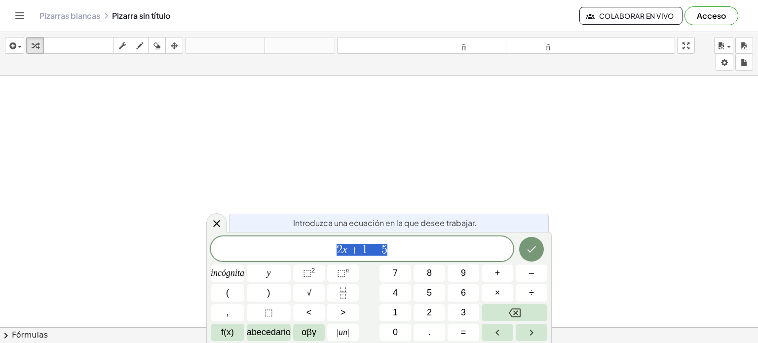
scroll to position [148, 0]
click at [263, 132] on div at bounding box center [379, 219] width 758 height 582
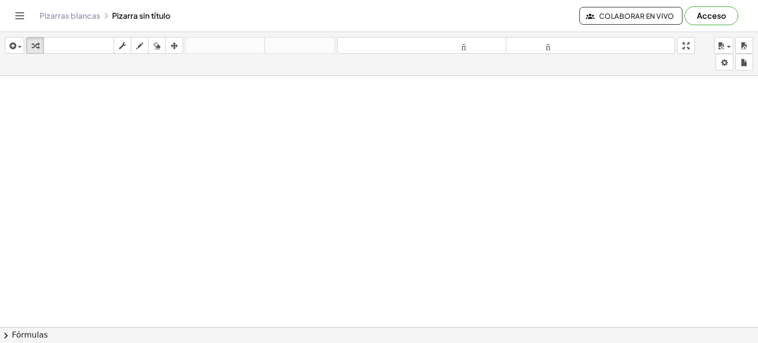
drag, startPoint x: 256, startPoint y: 134, endPoint x: 232, endPoint y: 152, distance: 30.3
click at [233, 154] on div at bounding box center [379, 219] width 758 height 582
click at [140, 45] on icon "button" at bounding box center [139, 46] width 7 height 12
drag, startPoint x: 117, startPoint y: 120, endPoint x: 110, endPoint y: 133, distance: 14.4
click at [110, 133] on div at bounding box center [379, 219] width 758 height 582
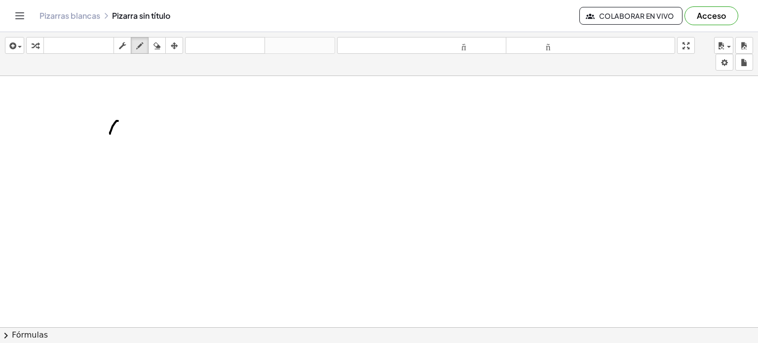
drag, startPoint x: 182, startPoint y: 122, endPoint x: 176, endPoint y: 98, distance: 25.0
click at [176, 102] on div at bounding box center [379, 219] width 758 height 582
drag, startPoint x: 169, startPoint y: 95, endPoint x: 206, endPoint y: 104, distance: 38.5
click at [206, 104] on div at bounding box center [379, 219] width 758 height 582
drag, startPoint x: 199, startPoint y: 122, endPoint x: 212, endPoint y: 123, distance: 12.4
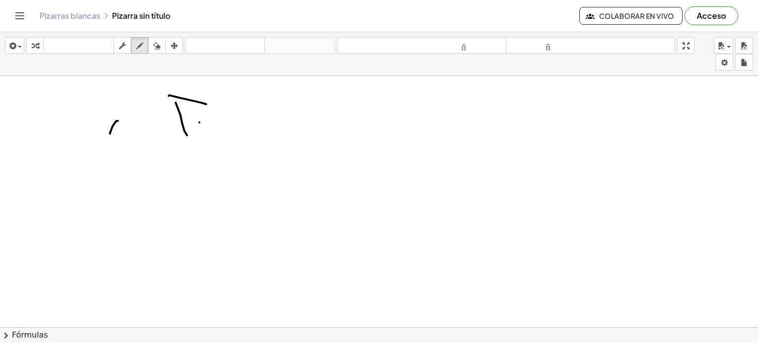
click at [206, 123] on div at bounding box center [379, 219] width 758 height 582
drag, startPoint x: 203, startPoint y: 118, endPoint x: 210, endPoint y: 118, distance: 7.4
click at [210, 118] on div at bounding box center [379, 219] width 758 height 582
drag, startPoint x: 229, startPoint y: 113, endPoint x: 225, endPoint y: 128, distance: 15.8
click at [225, 128] on div at bounding box center [379, 219] width 758 height 582
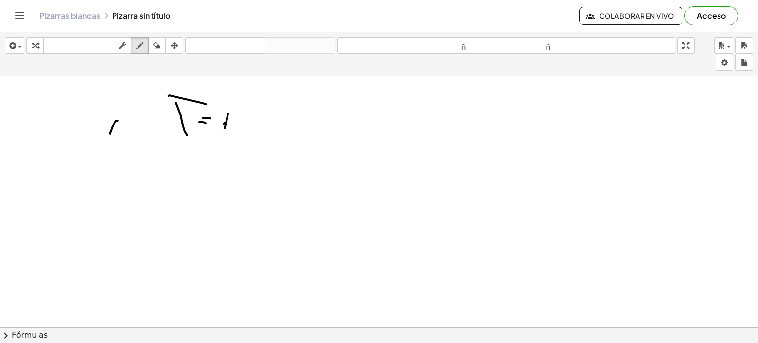
drag, startPoint x: 224, startPoint y: 123, endPoint x: 230, endPoint y: 124, distance: 5.9
click at [230, 124] on div at bounding box center [379, 219] width 758 height 582
drag, startPoint x: 224, startPoint y: 127, endPoint x: 232, endPoint y: 127, distance: 7.4
click at [232, 127] on div at bounding box center [379, 219] width 758 height 582
drag, startPoint x: 228, startPoint y: 120, endPoint x: 236, endPoint y: 122, distance: 8.6
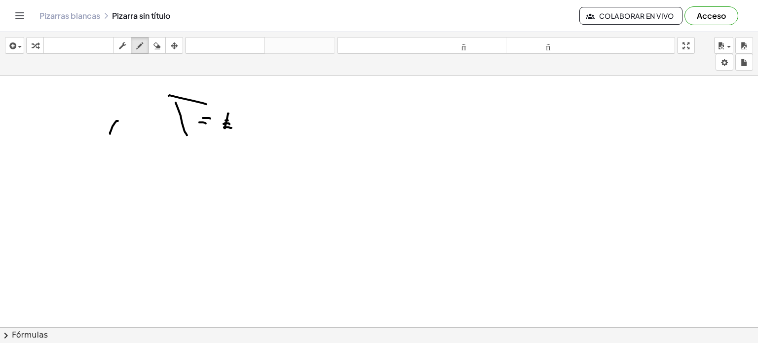
click at [236, 122] on div at bounding box center [379, 219] width 758 height 582
drag, startPoint x: 226, startPoint y: 112, endPoint x: 234, endPoint y: 114, distance: 7.7
click at [233, 113] on div at bounding box center [379, 219] width 758 height 582
drag, startPoint x: 235, startPoint y: 114, endPoint x: 245, endPoint y: 129, distance: 18.9
click at [245, 129] on div at bounding box center [379, 219] width 758 height 582
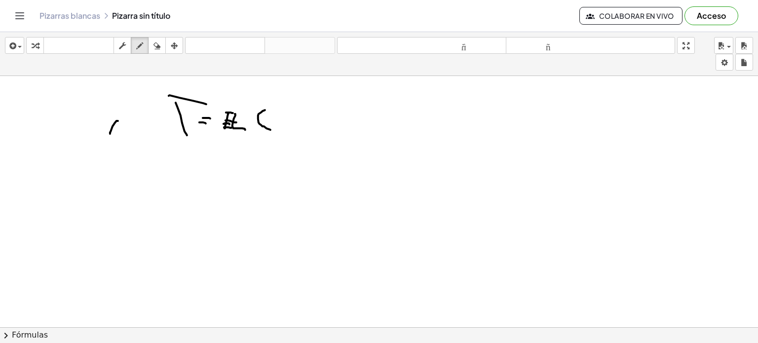
drag, startPoint x: 271, startPoint y: 129, endPoint x: 269, endPoint y: 111, distance: 18.9
click at [267, 108] on div at bounding box center [379, 219] width 758 height 582
drag, startPoint x: 271, startPoint y: 118, endPoint x: 272, endPoint y: 132, distance: 14.4
click at [272, 132] on div at bounding box center [379, 219] width 758 height 582
click at [286, 114] on div at bounding box center [379, 219] width 758 height 582
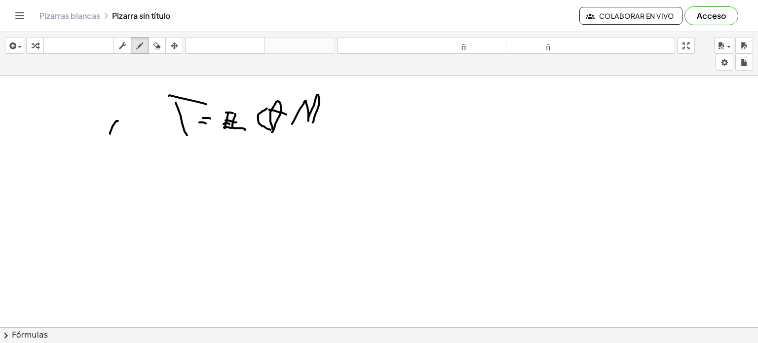
drag, startPoint x: 292, startPoint y: 123, endPoint x: 313, endPoint y: 122, distance: 20.8
click at [313, 122] on div at bounding box center [379, 219] width 758 height 582
drag, startPoint x: 329, startPoint y: 110, endPoint x: 336, endPoint y: 92, distance: 19.5
click at [335, 91] on div at bounding box center [379, 219] width 758 height 582
drag, startPoint x: 334, startPoint y: 93, endPoint x: 340, endPoint y: 114, distance: 21.6
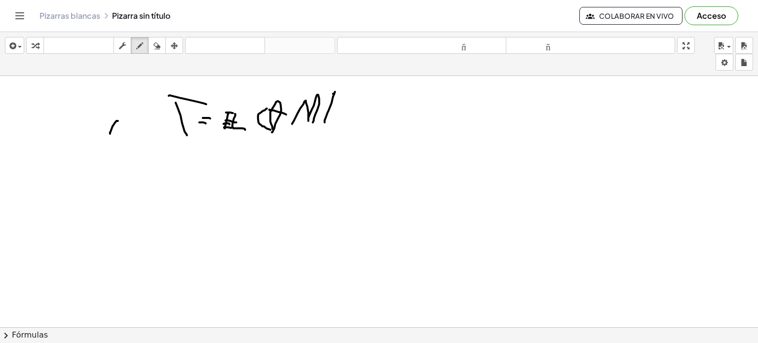
click at [340, 114] on div at bounding box center [379, 219] width 758 height 582
click at [339, 81] on div at bounding box center [379, 219] width 758 height 582
drag, startPoint x: 356, startPoint y: 116, endPoint x: 366, endPoint y: 91, distance: 26.6
click at [367, 84] on div at bounding box center [379, 219] width 758 height 582
drag, startPoint x: 377, startPoint y: 100, endPoint x: 397, endPoint y: 99, distance: 20.3
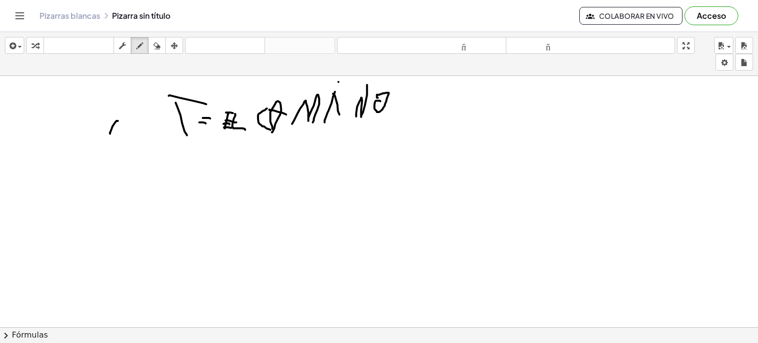
click at [397, 99] on div at bounding box center [379, 219] width 758 height 582
drag, startPoint x: 172, startPoint y: 187, endPoint x: 180, endPoint y: 153, distance: 35.0
click at [180, 153] on div at bounding box center [379, 219] width 758 height 582
drag, startPoint x: 181, startPoint y: 151, endPoint x: 213, endPoint y: 153, distance: 32.1
click at [213, 153] on div at bounding box center [379, 219] width 758 height 582
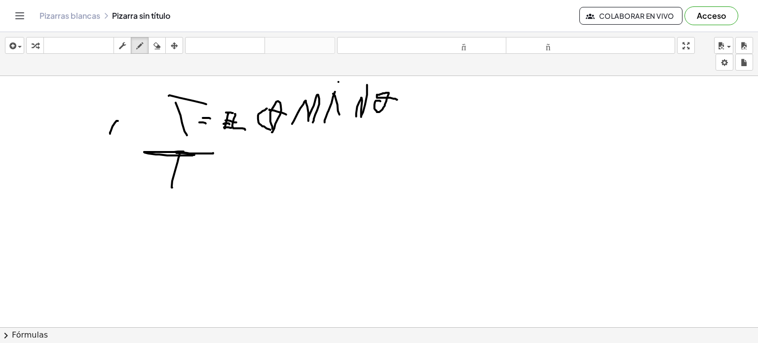
click at [209, 181] on div at bounding box center [379, 219] width 758 height 582
drag, startPoint x: 225, startPoint y: 162, endPoint x: 262, endPoint y: 187, distance: 44.4
click at [262, 187] on div at bounding box center [379, 219] width 758 height 582
drag, startPoint x: 211, startPoint y: 194, endPoint x: 247, endPoint y: 198, distance: 36.3
click at [247, 197] on div at bounding box center [379, 219] width 758 height 582
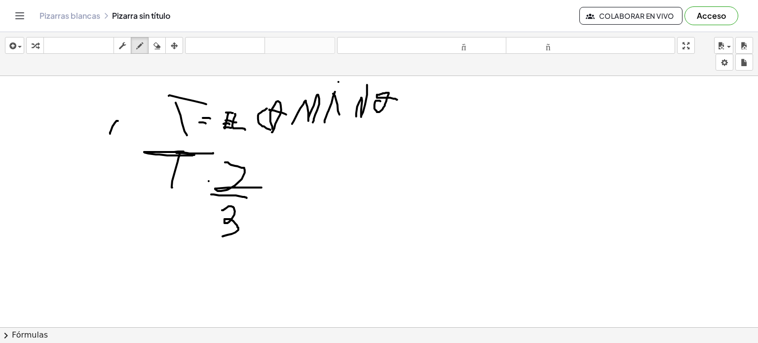
drag, startPoint x: 223, startPoint y: 210, endPoint x: 217, endPoint y: 236, distance: 26.3
click at [217, 236] on div at bounding box center [379, 219] width 758 height 582
drag, startPoint x: 159, startPoint y: 193, endPoint x: 193, endPoint y: 197, distance: 34.2
click at [193, 197] on div at bounding box center [379, 219] width 758 height 582
drag, startPoint x: 160, startPoint y: 196, endPoint x: 178, endPoint y: 195, distance: 17.3
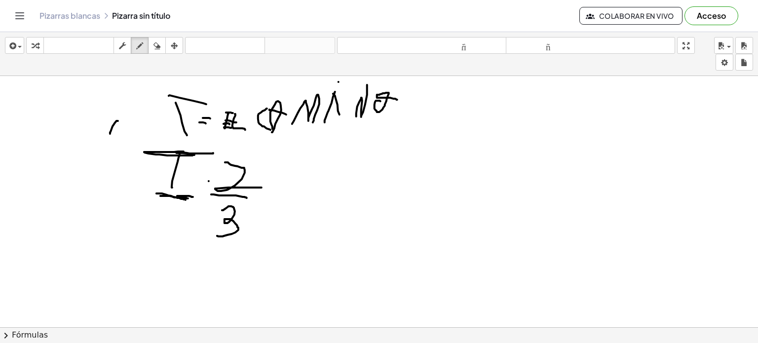
click at [177, 195] on div at bounding box center [379, 219] width 758 height 582
click at [208, 180] on div at bounding box center [379, 219] width 758 height 582
drag, startPoint x: 166, startPoint y: 211, endPoint x: 168, endPoint y: 205, distance: 5.6
click at [168, 205] on div at bounding box center [379, 219] width 758 height 582
drag, startPoint x: 154, startPoint y: 181, endPoint x: 168, endPoint y: 173, distance: 16.2
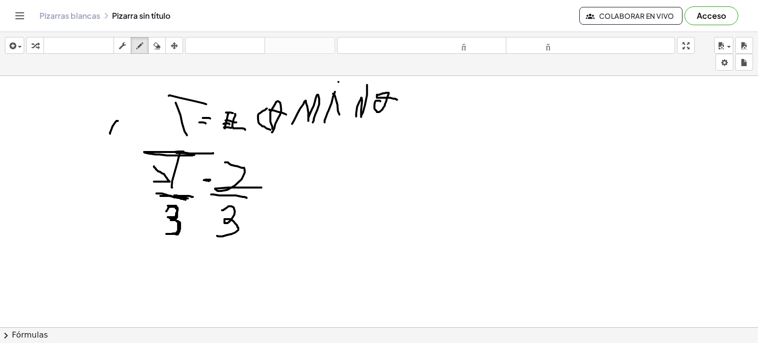
click at [152, 165] on div at bounding box center [379, 219] width 758 height 582
drag, startPoint x: 276, startPoint y: 190, endPoint x: 289, endPoint y: 193, distance: 13.2
click at [289, 193] on div at bounding box center [379, 219] width 758 height 582
drag, startPoint x: 278, startPoint y: 182, endPoint x: 289, endPoint y: 184, distance: 11.5
click at [289, 184] on div at bounding box center [379, 219] width 758 height 582
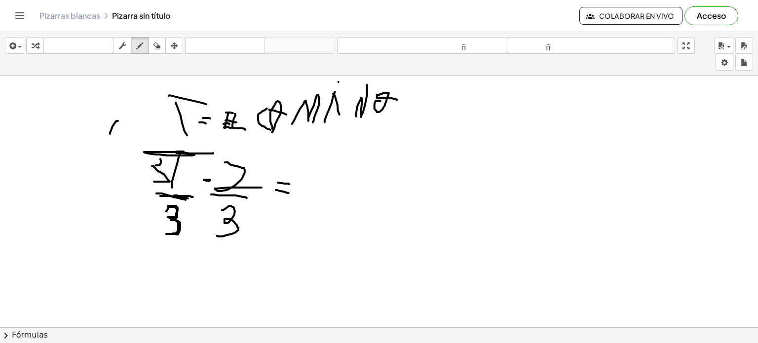
drag, startPoint x: 157, startPoint y: 165, endPoint x: 148, endPoint y: 155, distance: 14.0
click at [148, 155] on div at bounding box center [379, 219] width 758 height 582
drag, startPoint x: 319, startPoint y: 181, endPoint x: 292, endPoint y: 193, distance: 29.4
click at [292, 193] on div at bounding box center [379, 219] width 758 height 582
drag, startPoint x: 307, startPoint y: 196, endPoint x: 333, endPoint y: 199, distance: 26.8
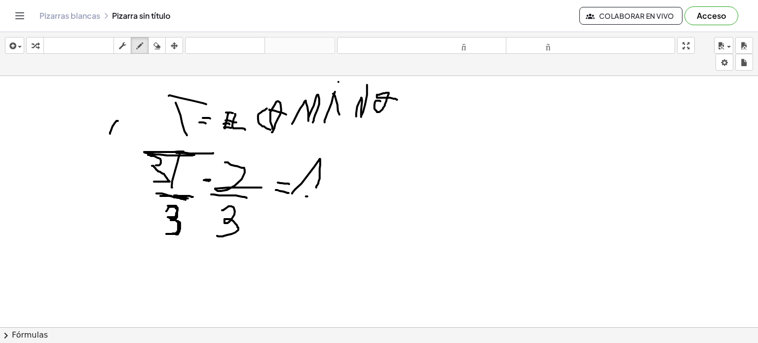
click at [333, 198] on div at bounding box center [379, 219] width 758 height 582
drag, startPoint x: 311, startPoint y: 239, endPoint x: 306, endPoint y: 216, distance: 24.2
click at [306, 216] on div at bounding box center [379, 219] width 758 height 582
drag, startPoint x: 349, startPoint y: 181, endPoint x: 353, endPoint y: 156, distance: 26.1
click at [353, 159] on div at bounding box center [379, 219] width 758 height 582
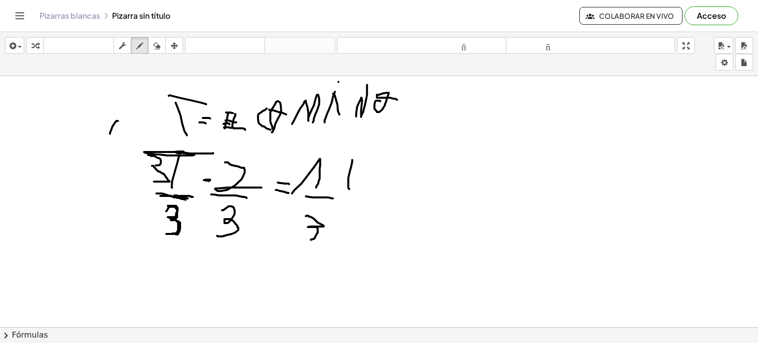
drag, startPoint x: 354, startPoint y: 158, endPoint x: 367, endPoint y: 156, distance: 13.7
click at [366, 156] on div at bounding box center [379, 219] width 758 height 582
drag, startPoint x: 431, startPoint y: 171, endPoint x: 428, endPoint y: 158, distance: 13.3
click at [428, 157] on div at bounding box center [379, 219] width 758 height 582
drag, startPoint x: 419, startPoint y: 183, endPoint x: 440, endPoint y: 183, distance: 21.7
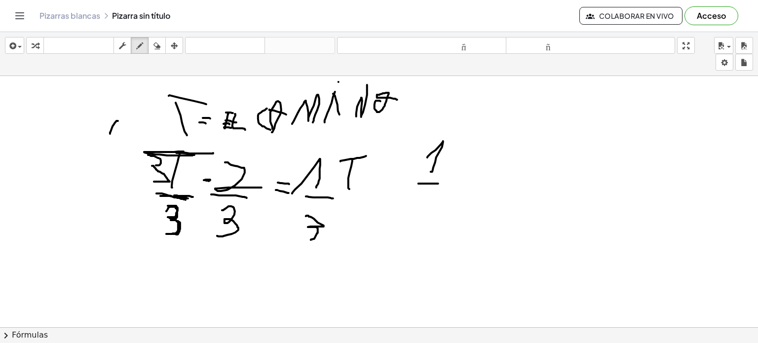
click at [440, 183] on div at bounding box center [379, 219] width 758 height 582
drag, startPoint x: 425, startPoint y: 197, endPoint x: 423, endPoint y: 219, distance: 22.4
click at [423, 219] on div at bounding box center [379, 219] width 758 height 582
drag, startPoint x: 454, startPoint y: 172, endPoint x: 467, endPoint y: 140, distance: 33.9
click at [467, 140] on div at bounding box center [379, 219] width 758 height 582
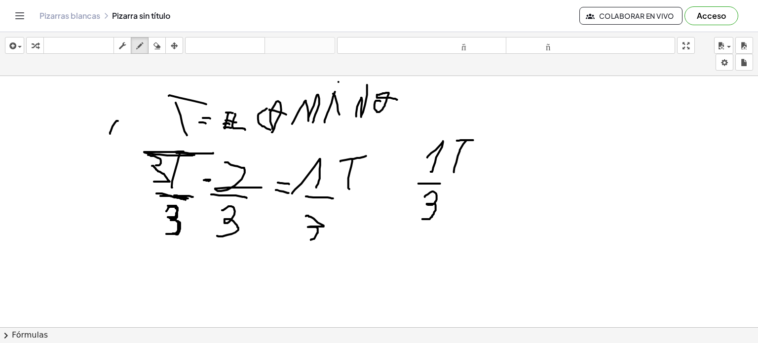
drag, startPoint x: 457, startPoint y: 140, endPoint x: 473, endPoint y: 140, distance: 16.3
click at [473, 140] on div at bounding box center [379, 219] width 758 height 582
drag, startPoint x: 482, startPoint y: 170, endPoint x: 496, endPoint y: 163, distance: 14.8
click at [494, 171] on div at bounding box center [379, 219] width 758 height 582
drag, startPoint x: 506, startPoint y: 154, endPoint x: 524, endPoint y: 169, distance: 24.2
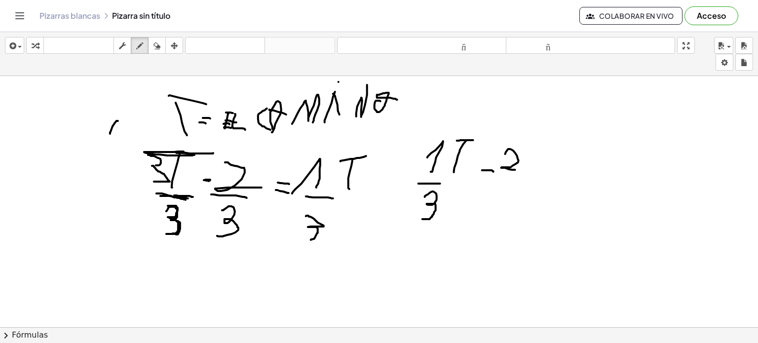
click at [524, 169] on div at bounding box center [379, 219] width 758 height 582
drag, startPoint x: 502, startPoint y: 179, endPoint x: 523, endPoint y: 179, distance: 21.7
click at [523, 179] on div at bounding box center [379, 219] width 758 height 582
drag, startPoint x: 513, startPoint y: 194, endPoint x: 510, endPoint y: 223, distance: 29.4
click at [510, 223] on div at bounding box center [379, 219] width 758 height 582
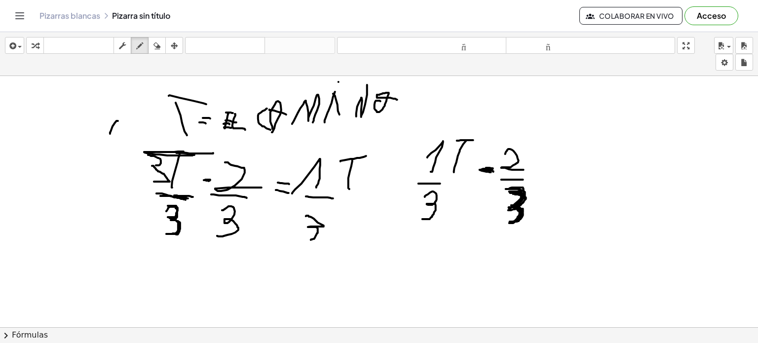
click at [490, 169] on div at bounding box center [379, 219] width 758 height 582
drag, startPoint x: 494, startPoint y: 199, endPoint x: 498, endPoint y: 193, distance: 7.1
click at [497, 195] on div at bounding box center [379, 219] width 758 height 582
click at [414, 213] on div at bounding box center [379, 219] width 758 height 582
drag, startPoint x: 357, startPoint y: 273, endPoint x: 346, endPoint y: 264, distance: 14.0
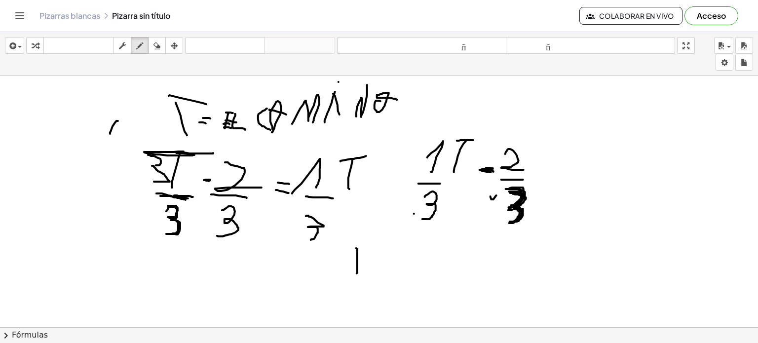
click at [346, 264] on div at bounding box center [379, 219] width 758 height 582
drag, startPoint x: 376, startPoint y: 256, endPoint x: 387, endPoint y: 251, distance: 11.5
click at [381, 256] on div at bounding box center [379, 219] width 758 height 582
drag, startPoint x: 394, startPoint y: 240, endPoint x: 411, endPoint y: 258, distance: 24.4
click at [411, 258] on div at bounding box center [379, 219] width 758 height 582
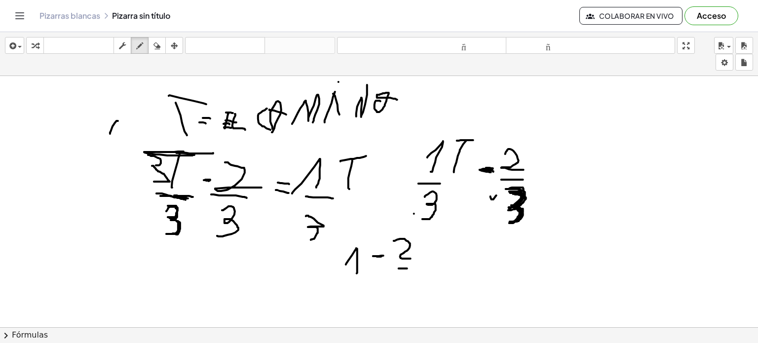
drag, startPoint x: 399, startPoint y: 268, endPoint x: 424, endPoint y: 266, distance: 25.3
click at [424, 266] on div at bounding box center [379, 219] width 758 height 582
click at [411, 296] on div at bounding box center [379, 219] width 758 height 582
click at [150, 39] on button "borrar" at bounding box center [157, 45] width 18 height 17
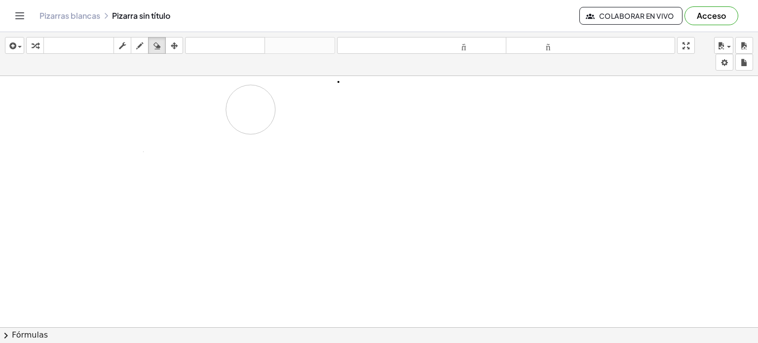
drag, startPoint x: 169, startPoint y: 161, endPoint x: 348, endPoint y: 65, distance: 203.2
click at [131, 140] on div at bounding box center [379, 219] width 758 height 582
click at [137, 41] on icon "button" at bounding box center [139, 46] width 7 height 12
drag, startPoint x: 278, startPoint y: 127, endPoint x: 268, endPoint y: 122, distance: 11.9
click at [269, 121] on div at bounding box center [379, 219] width 758 height 582
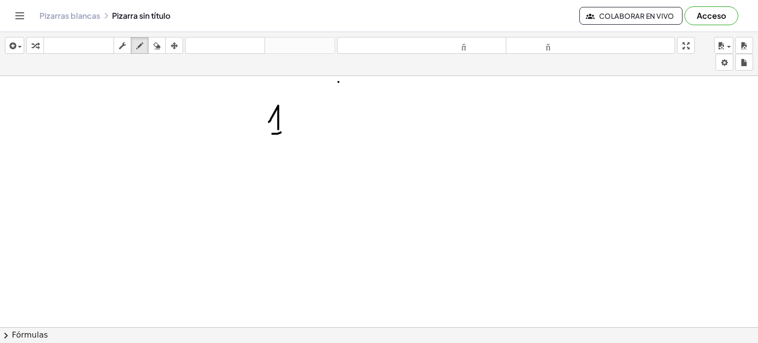
drag, startPoint x: 273, startPoint y: 133, endPoint x: 297, endPoint y: 129, distance: 24.6
click at [297, 129] on div at bounding box center [379, 219] width 758 height 582
drag, startPoint x: 275, startPoint y: 146, endPoint x: 305, endPoint y: 157, distance: 32.0
click at [305, 157] on div at bounding box center [379, 219] width 758 height 582
drag, startPoint x: 313, startPoint y: 114, endPoint x: 306, endPoint y: 126, distance: 14.1
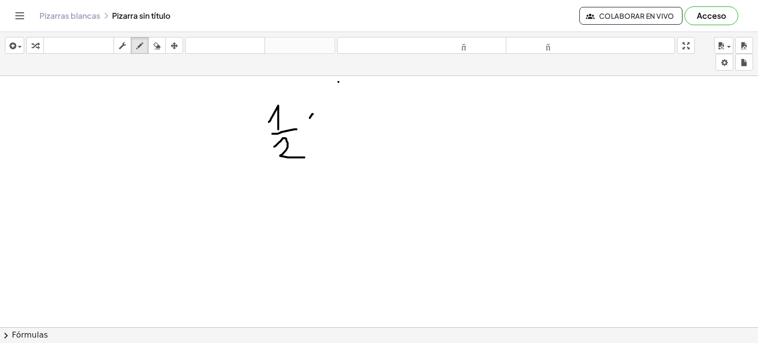
click at [308, 120] on div at bounding box center [379, 219] width 758 height 582
click at [306, 117] on div at bounding box center [379, 219] width 758 height 582
drag, startPoint x: 304, startPoint y: 112, endPoint x: 316, endPoint y: 123, distance: 16.1
click at [316, 123] on div at bounding box center [379, 219] width 758 height 582
click at [309, 120] on div at bounding box center [379, 219] width 758 height 582
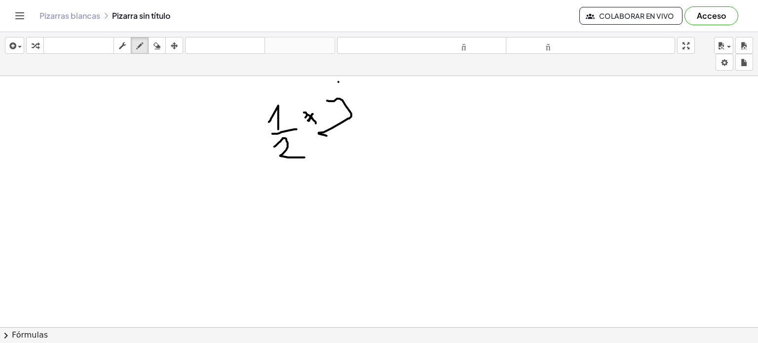
drag, startPoint x: 334, startPoint y: 101, endPoint x: 355, endPoint y: 135, distance: 40.1
click at [354, 135] on div at bounding box center [379, 219] width 758 height 582
drag, startPoint x: 326, startPoint y: 140, endPoint x: 366, endPoint y: 151, distance: 41.8
click at [366, 151] on div at bounding box center [379, 219] width 758 height 582
drag, startPoint x: 333, startPoint y: 152, endPoint x: 339, endPoint y: 164, distance: 14.1
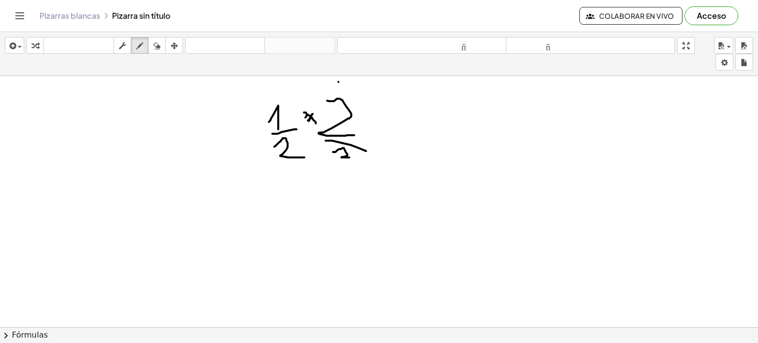
click at [339, 169] on div at bounding box center [379, 219] width 758 height 582
drag, startPoint x: 367, startPoint y: 106, endPoint x: 377, endPoint y: 108, distance: 10.6
click at [377, 108] on div at bounding box center [379, 219] width 758 height 582
drag, startPoint x: 366, startPoint y: 98, endPoint x: 381, endPoint y: 105, distance: 17.0
click at [378, 101] on div at bounding box center [379, 219] width 758 height 582
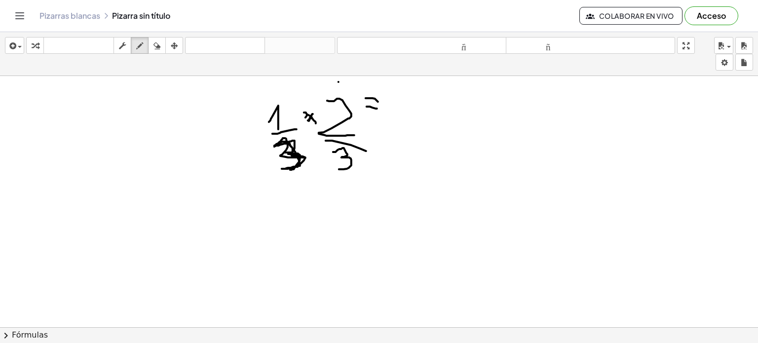
drag, startPoint x: 276, startPoint y: 145, endPoint x: 310, endPoint y: 128, distance: 37.5
click at [287, 168] on div at bounding box center [379, 219] width 758 height 582
drag, startPoint x: 403, startPoint y: 92, endPoint x: 423, endPoint y: 110, distance: 26.2
click at [420, 108] on div at bounding box center [379, 219] width 758 height 582
drag, startPoint x: 404, startPoint y: 118, endPoint x: 432, endPoint y: 110, distance: 28.8
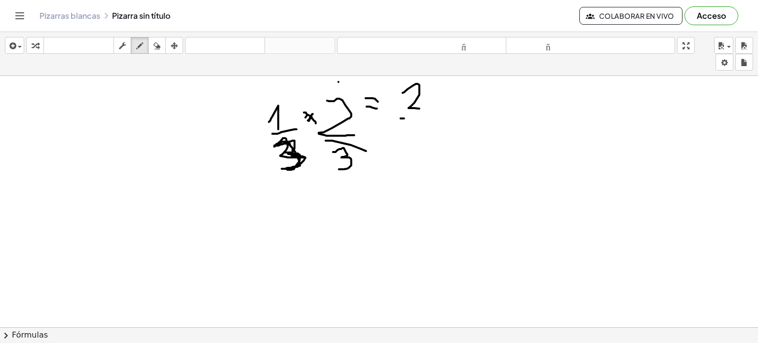
click at [431, 109] on div at bounding box center [379, 219] width 758 height 582
drag, startPoint x: 419, startPoint y: 144, endPoint x: 425, endPoint y: 122, distance: 22.5
click at [425, 122] on div at bounding box center [379, 219] width 758 height 582
drag, startPoint x: 136, startPoint y: 200, endPoint x: 190, endPoint y: 227, distance: 60.1
click at [190, 227] on div at bounding box center [379, 219] width 758 height 582
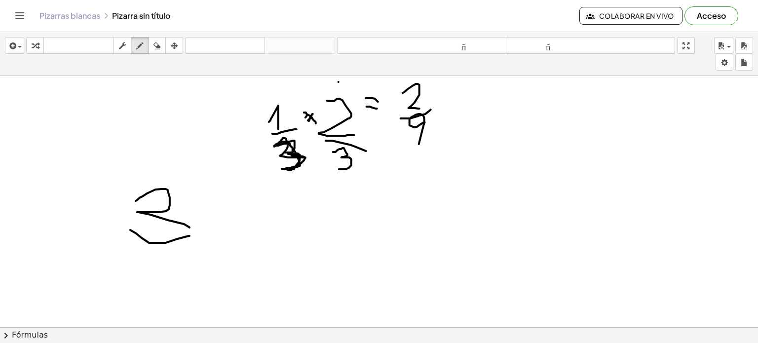
drag, startPoint x: 178, startPoint y: 238, endPoint x: 190, endPoint y: 236, distance: 12.2
click at [190, 236] on div at bounding box center [379, 219] width 758 height 582
drag, startPoint x: 163, startPoint y: 275, endPoint x: 175, endPoint y: 254, distance: 24.1
click at [173, 253] on div at bounding box center [379, 219] width 758 height 582
drag, startPoint x: 219, startPoint y: 225, endPoint x: 217, endPoint y: 193, distance: 31.7
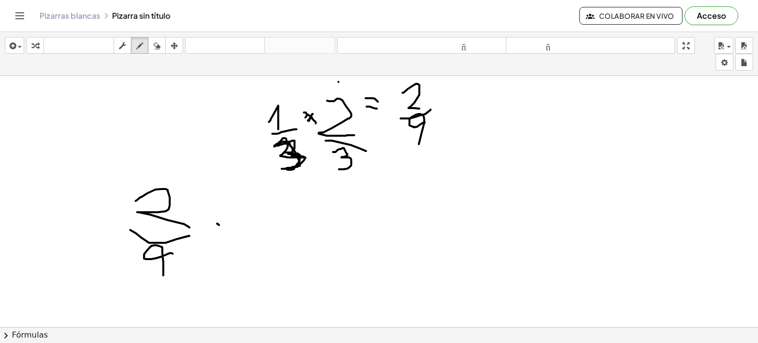
click at [217, 197] on div at bounding box center [379, 219] width 758 height 582
drag, startPoint x: 214, startPoint y: 206, endPoint x: 231, endPoint y: 207, distance: 16.8
click at [229, 207] on div at bounding box center [379, 219] width 758 height 582
drag, startPoint x: 276, startPoint y: 191, endPoint x: 266, endPoint y: 219, distance: 30.3
click at [266, 219] on div at bounding box center [379, 219] width 758 height 582
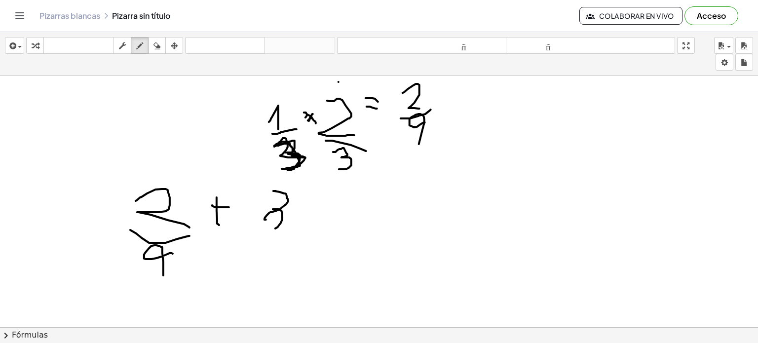
drag, startPoint x: 273, startPoint y: 209, endPoint x: 263, endPoint y: 229, distance: 22.3
click at [263, 229] on div at bounding box center [379, 219] width 758 height 582
drag, startPoint x: 292, startPoint y: 204, endPoint x: 281, endPoint y: 213, distance: 14.0
click at [284, 211] on div at bounding box center [379, 219] width 758 height 582
drag, startPoint x: 340, startPoint y: 219, endPoint x: 347, endPoint y: 222, distance: 7.8
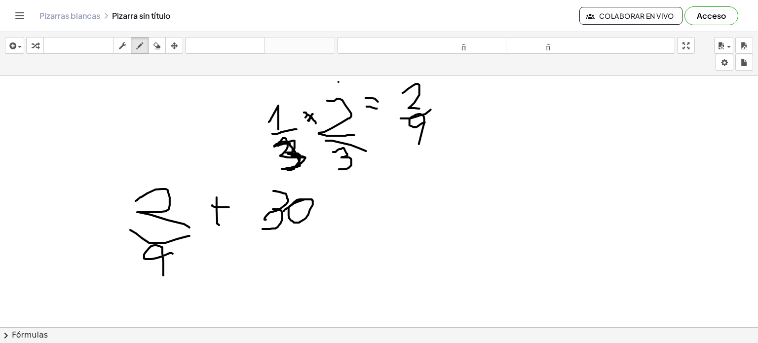
click at [347, 222] on div at bounding box center [379, 219] width 758 height 582
drag, startPoint x: 336, startPoint y: 214, endPoint x: 348, endPoint y: 214, distance: 11.8
click at [348, 214] on div at bounding box center [379, 219] width 758 height 582
click at [130, 107] on div at bounding box center [379, 219] width 758 height 582
drag, startPoint x: 145, startPoint y: 205, endPoint x: 239, endPoint y: 227, distance: 97.4
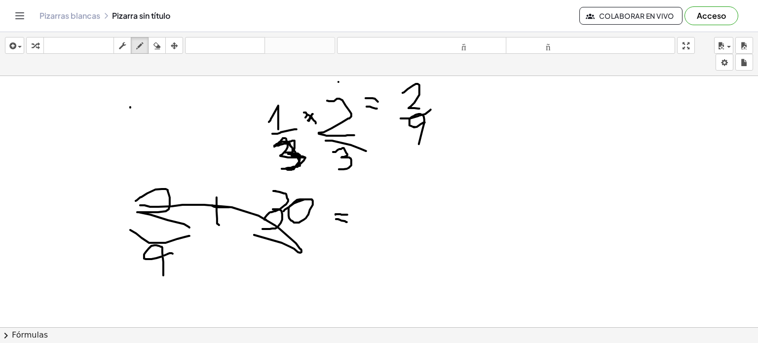
click at [252, 234] on div at bounding box center [379, 219] width 758 height 582
click at [158, 51] on icon "button" at bounding box center [157, 46] width 7 height 12
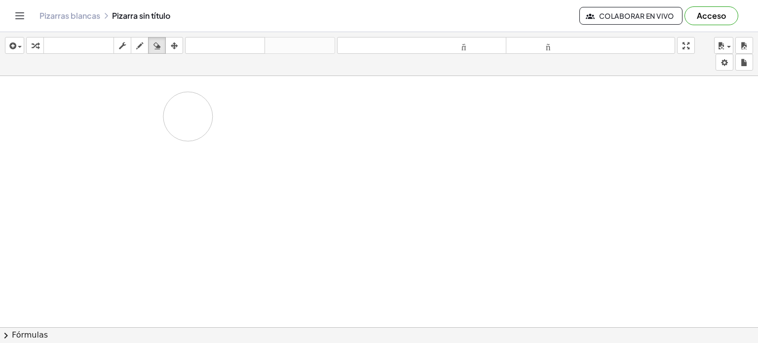
drag, startPoint x: 190, startPoint y: 246, endPoint x: 271, endPoint y: 120, distance: 150.1
click at [276, 120] on div at bounding box center [379, 219] width 758 height 582
